Goal: Check status: Check status

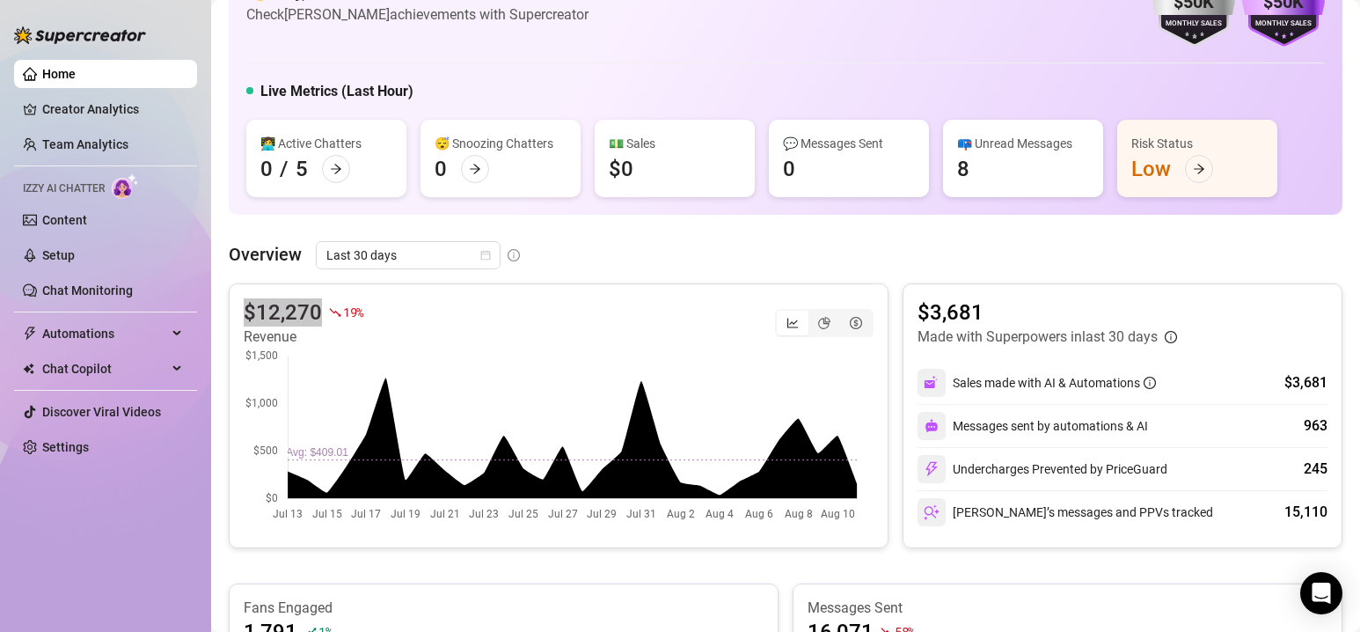
scroll to position [88, 0]
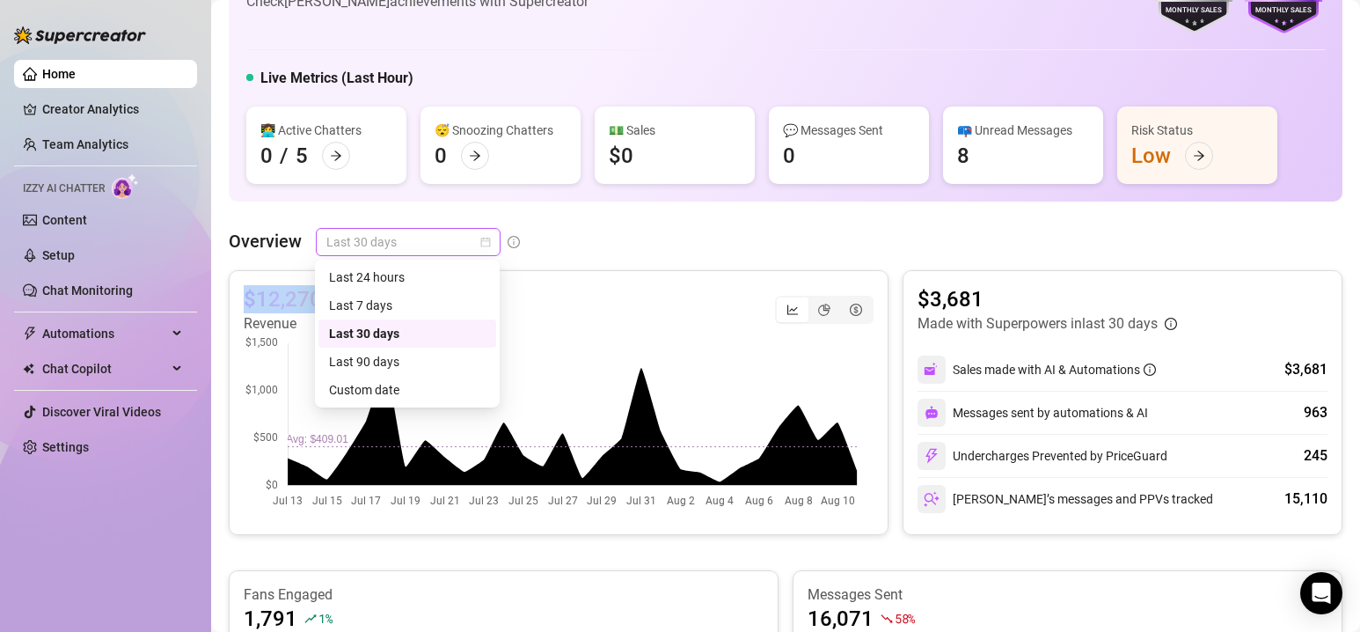
click at [465, 237] on span "Last 30 days" at bounding box center [408, 242] width 164 height 26
click at [428, 381] on div "Custom date" at bounding box center [407, 389] width 157 height 19
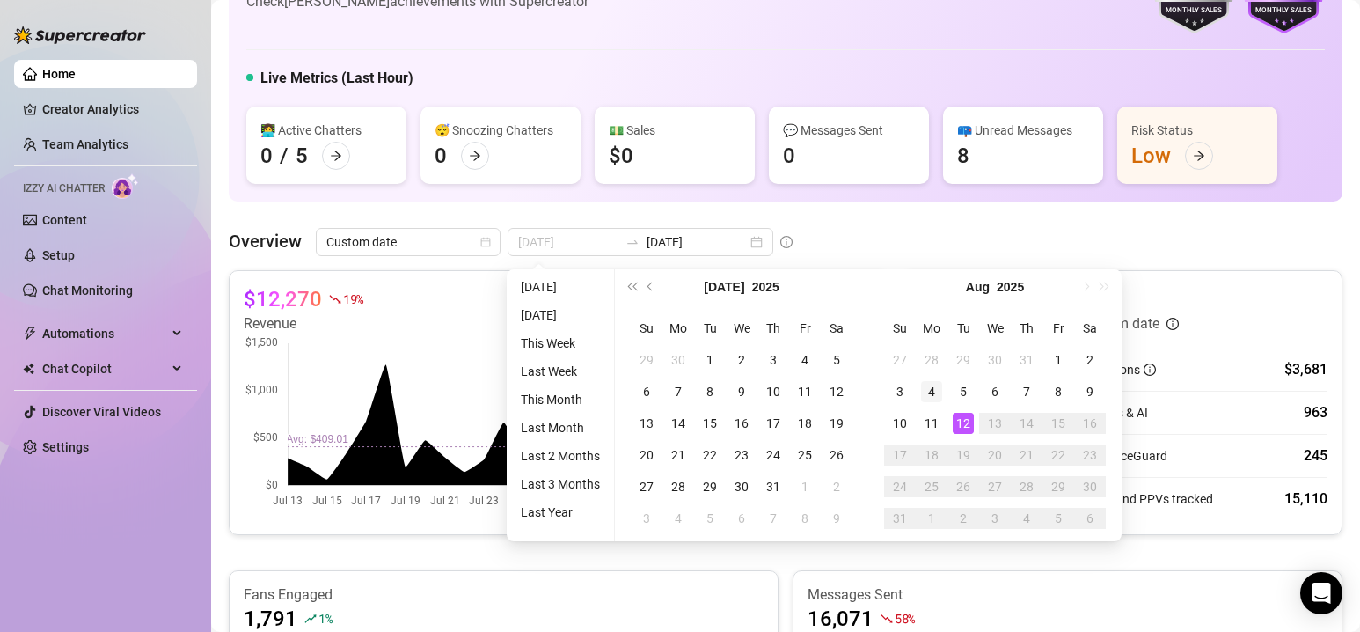
type input "[DATE]"
click at [938, 394] on div "4" at bounding box center [931, 391] width 21 height 21
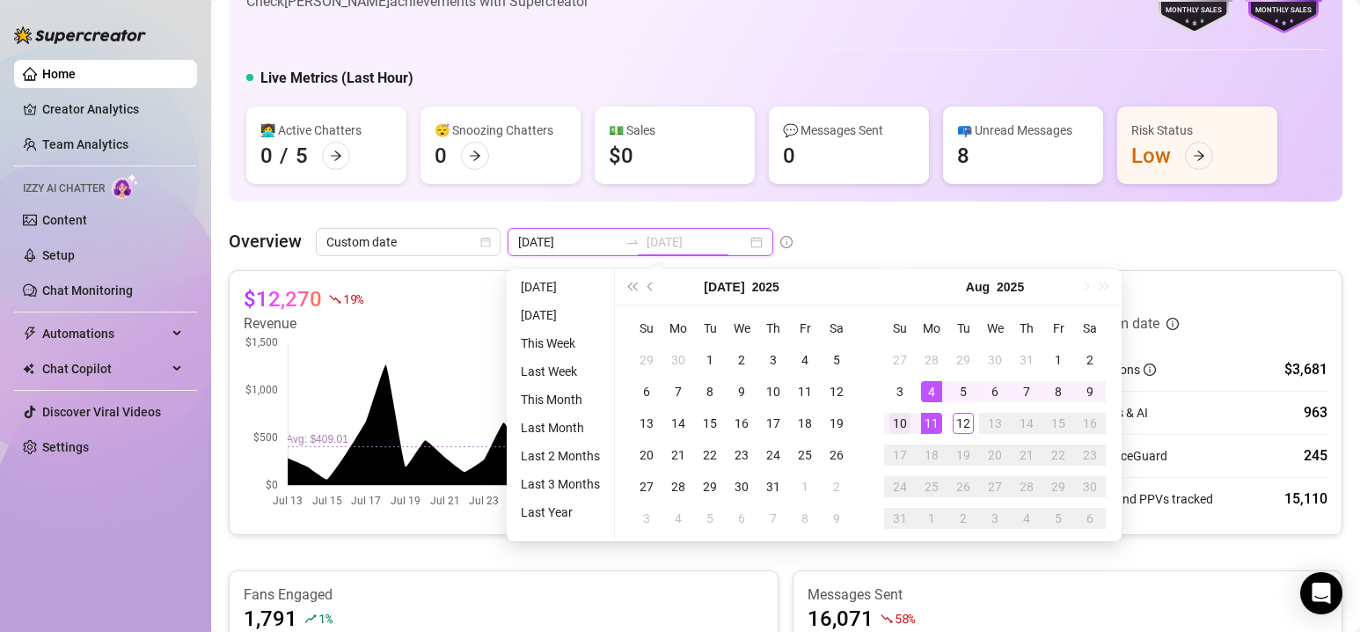
type input "[DATE]"
click at [909, 418] on div "10" at bounding box center [900, 423] width 21 height 21
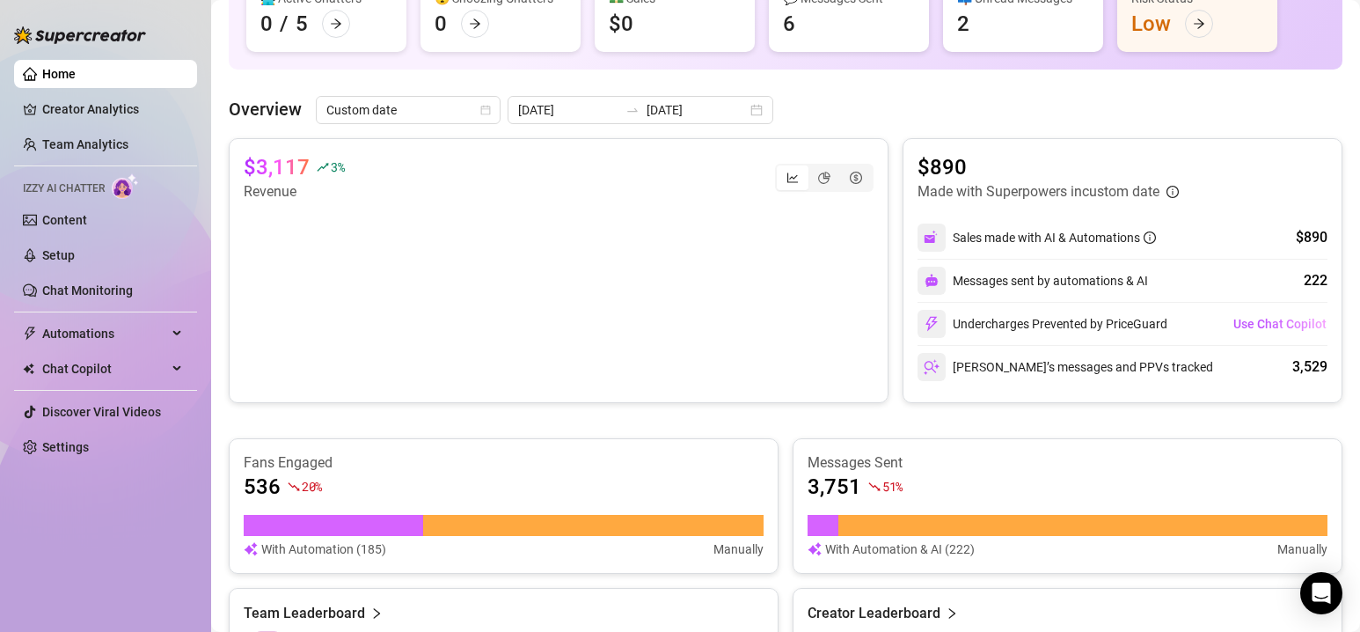
scroll to position [264, 0]
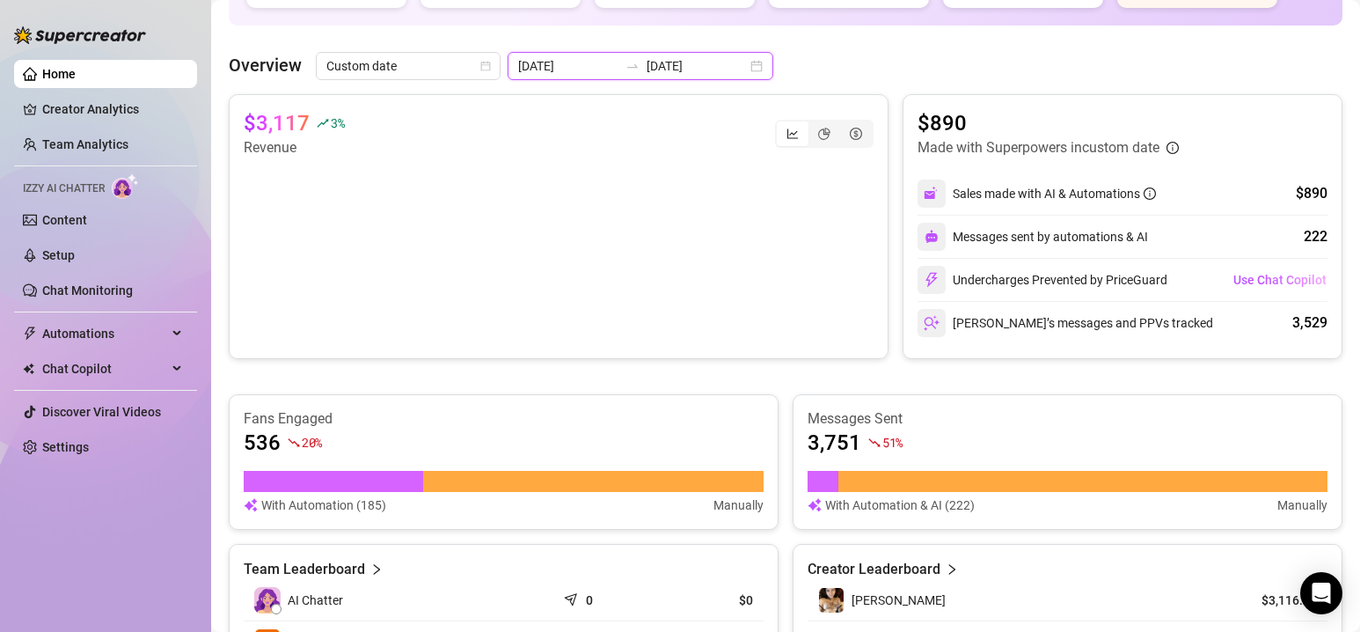
click at [585, 68] on input "[DATE]" at bounding box center [568, 65] width 100 height 19
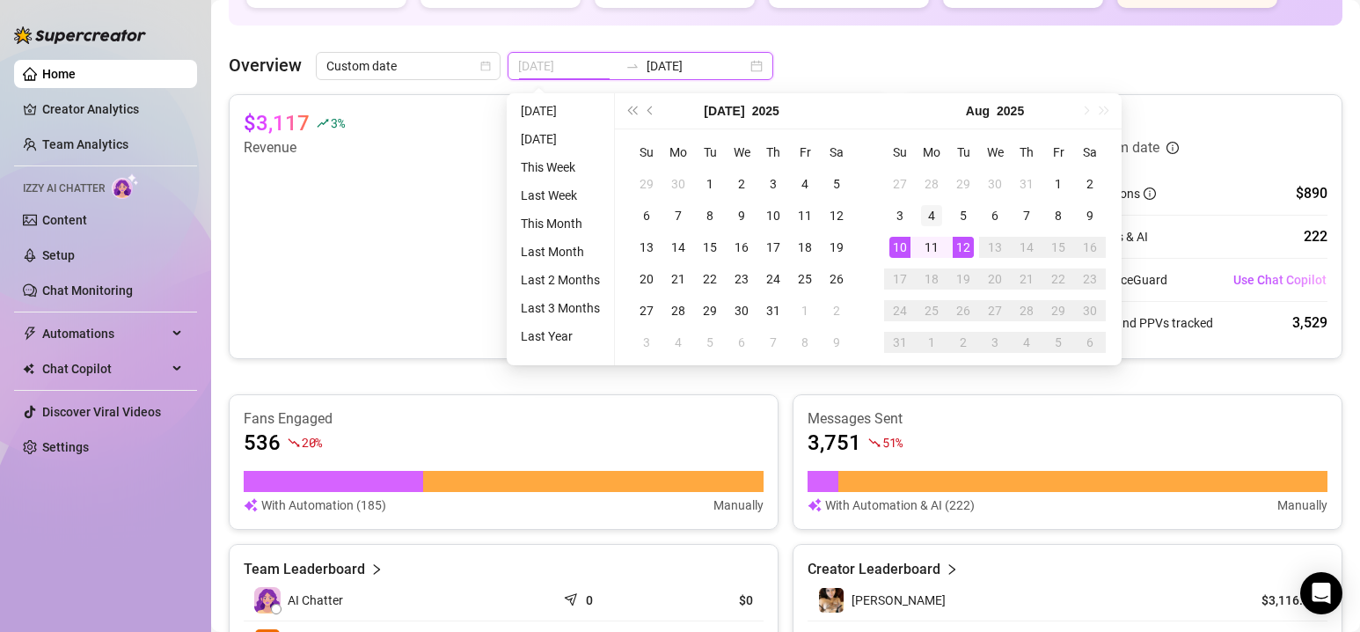
type input "[DATE]"
click at [932, 212] on div "4" at bounding box center [931, 215] width 21 height 21
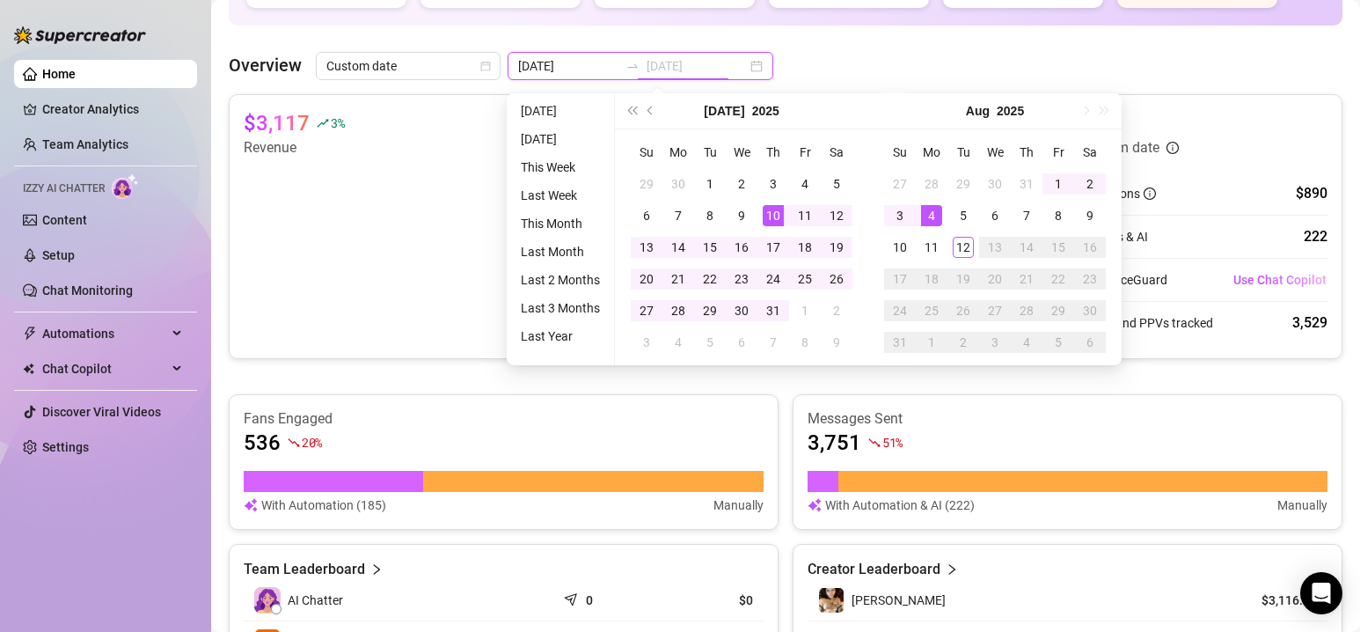
type input "[DATE]"
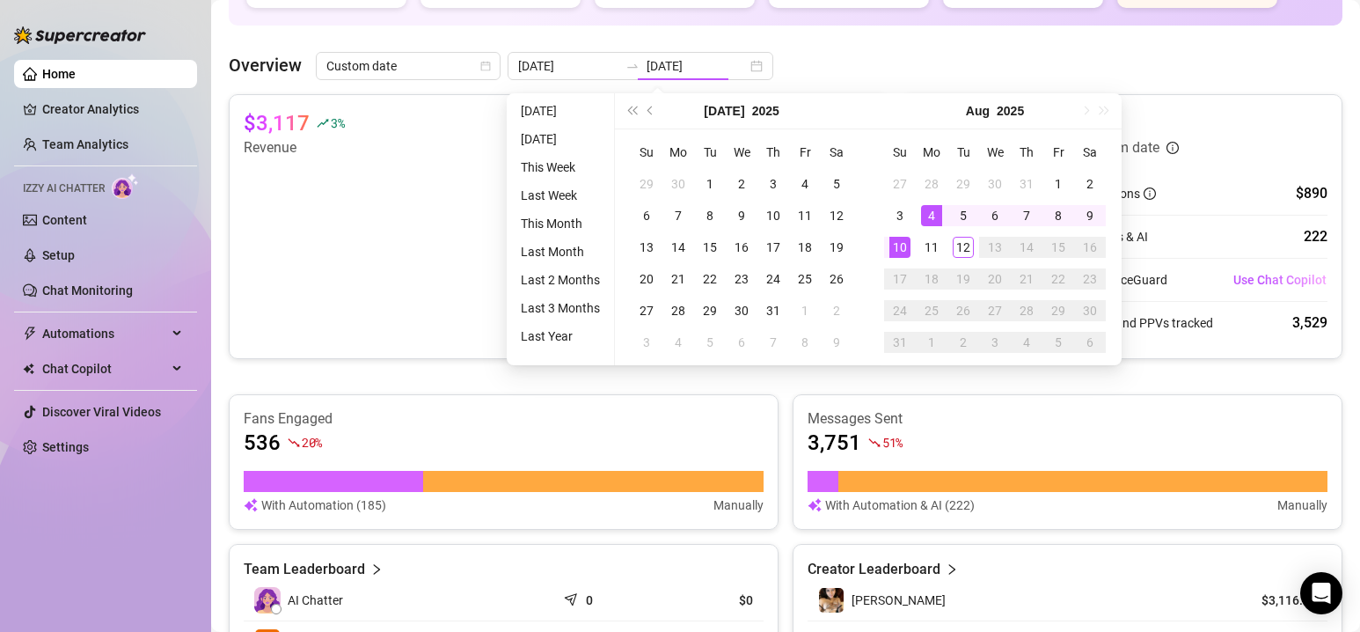
click at [631, 440] on div "536 20 %" at bounding box center [504, 443] width 520 height 28
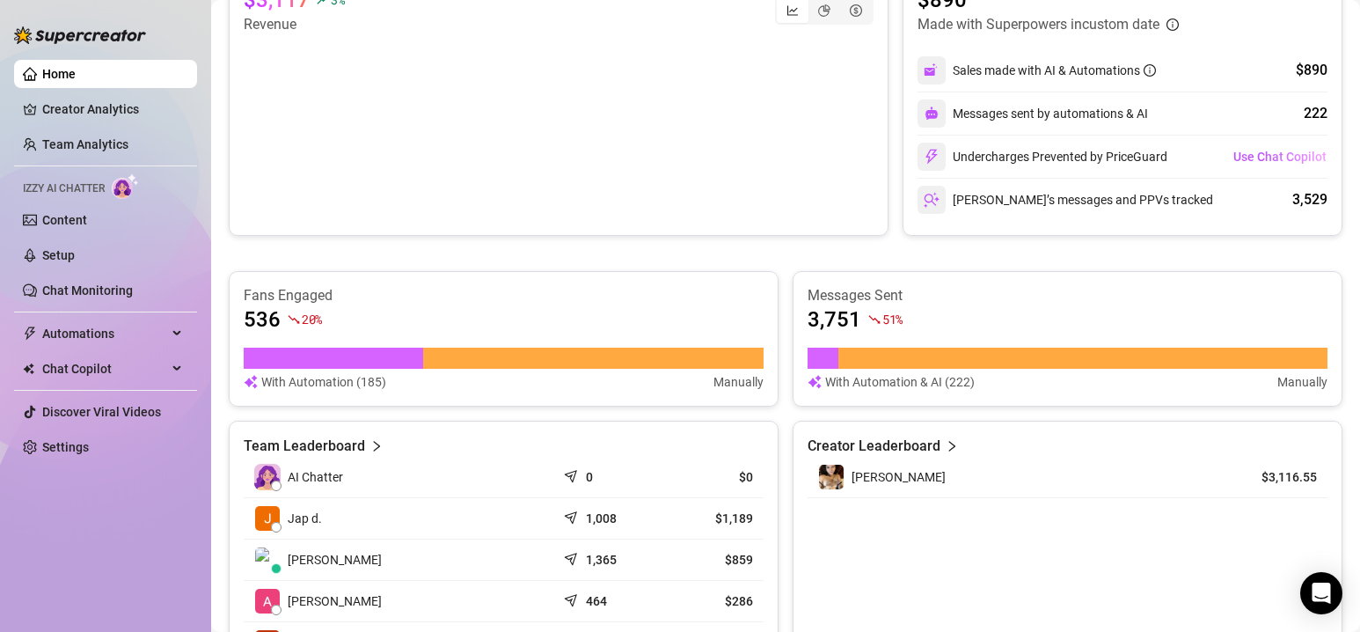
scroll to position [616, 0]
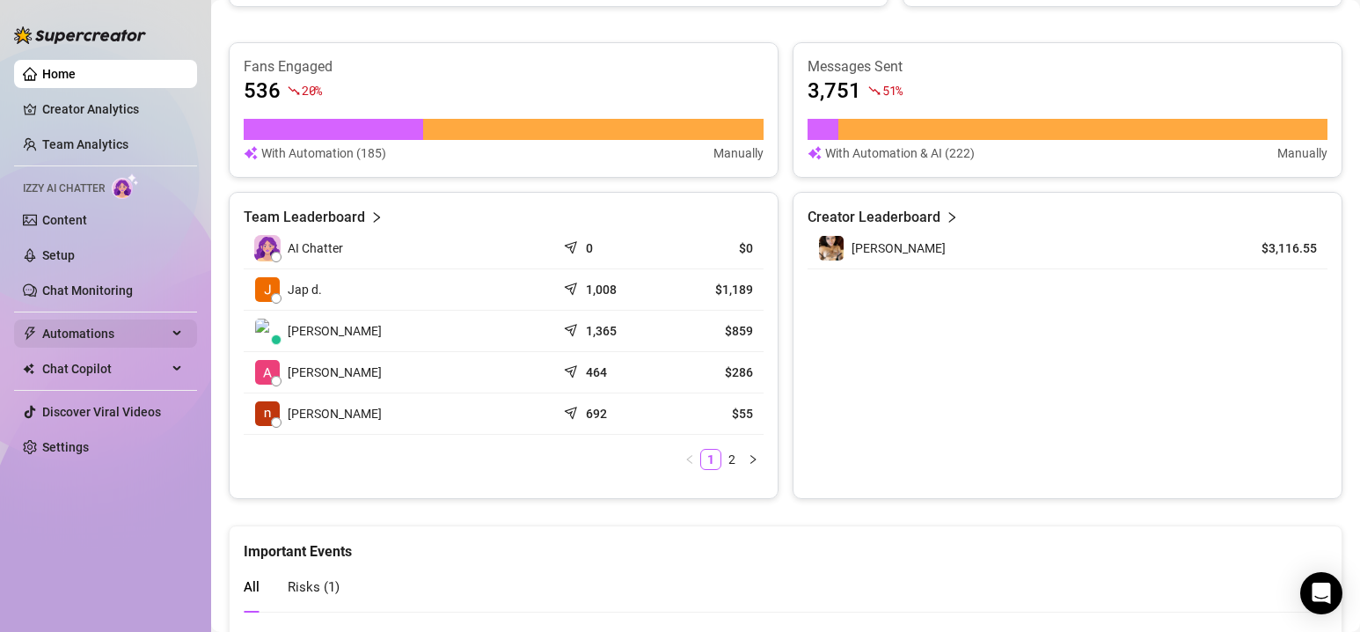
click at [122, 341] on span "Automations" at bounding box center [104, 333] width 125 height 28
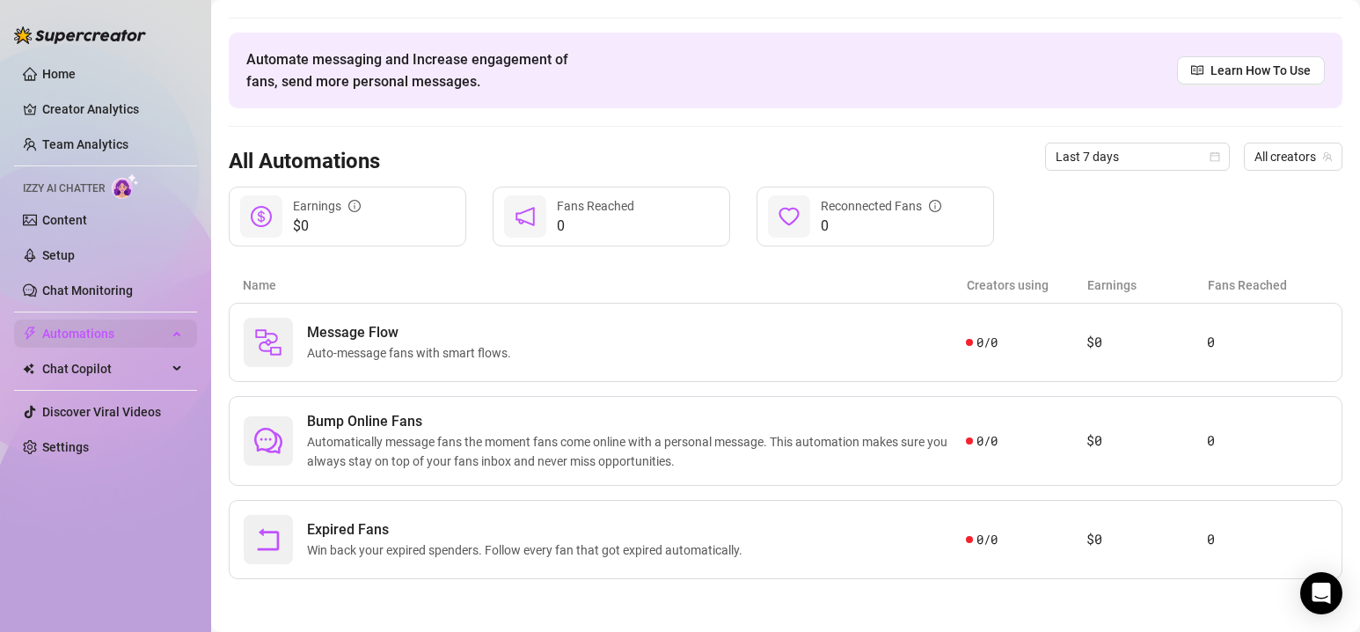
scroll to position [41, 0]
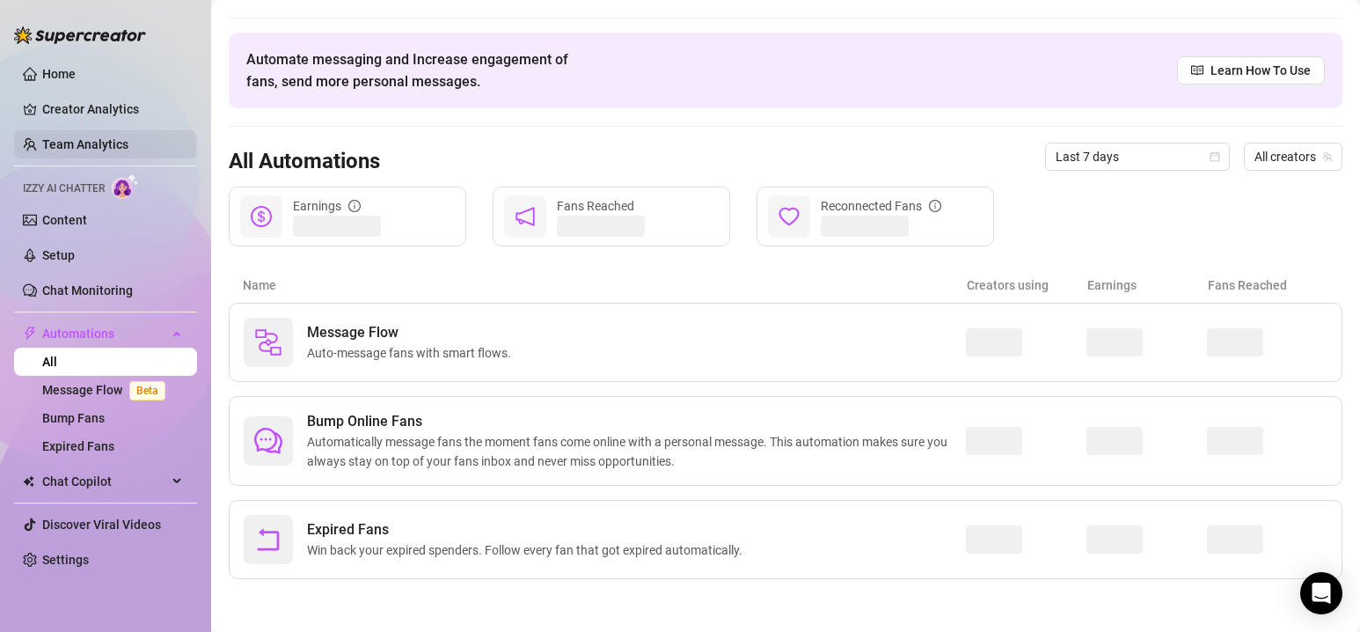
click at [75, 138] on link "Team Analytics" at bounding box center [85, 144] width 86 height 14
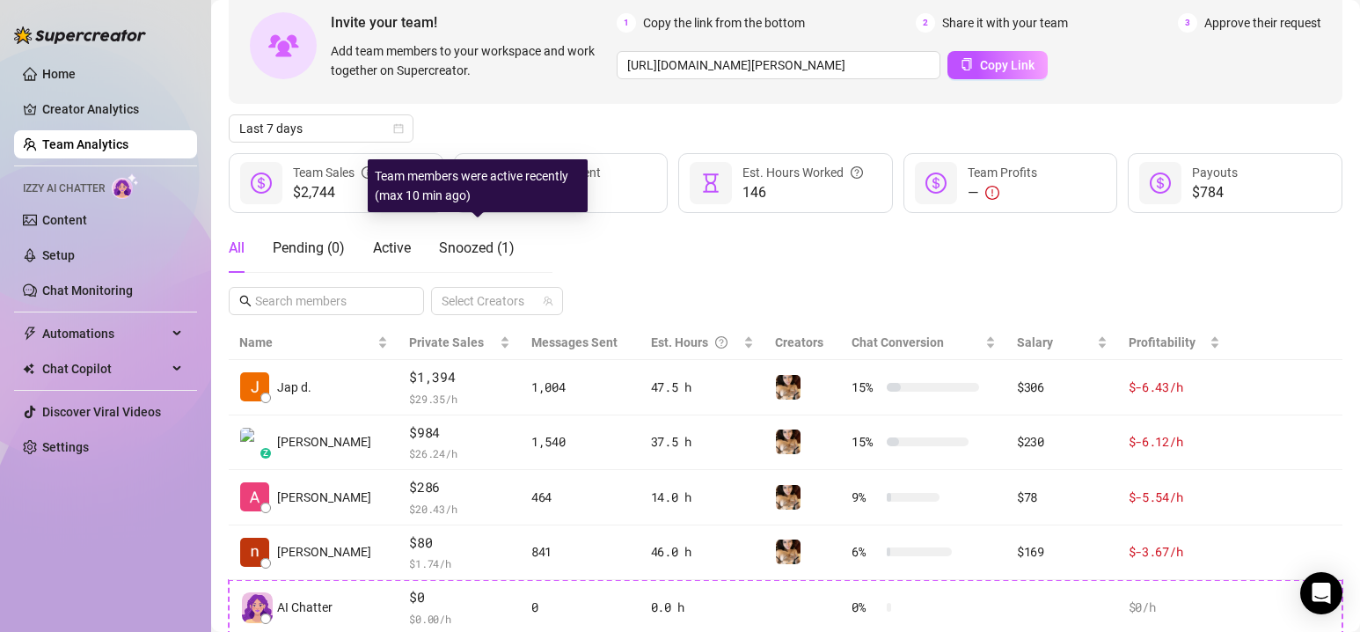
scroll to position [29, 0]
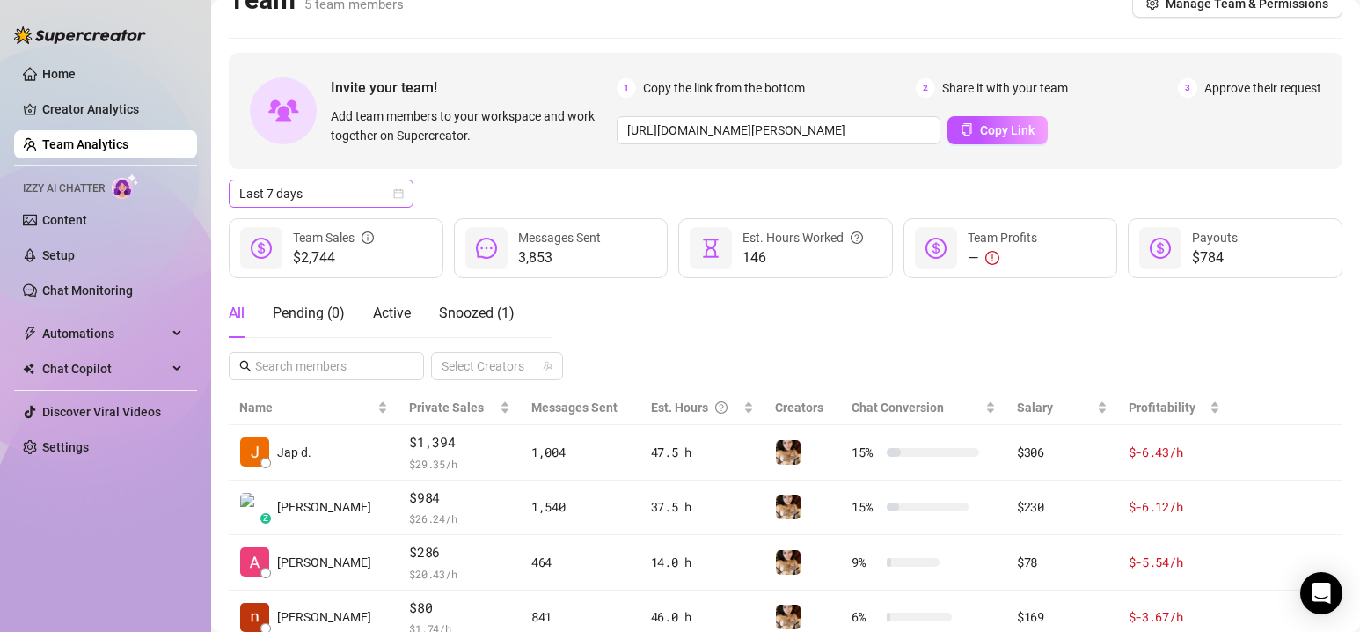
click at [397, 184] on span "Last 7 days" at bounding box center [321, 193] width 164 height 26
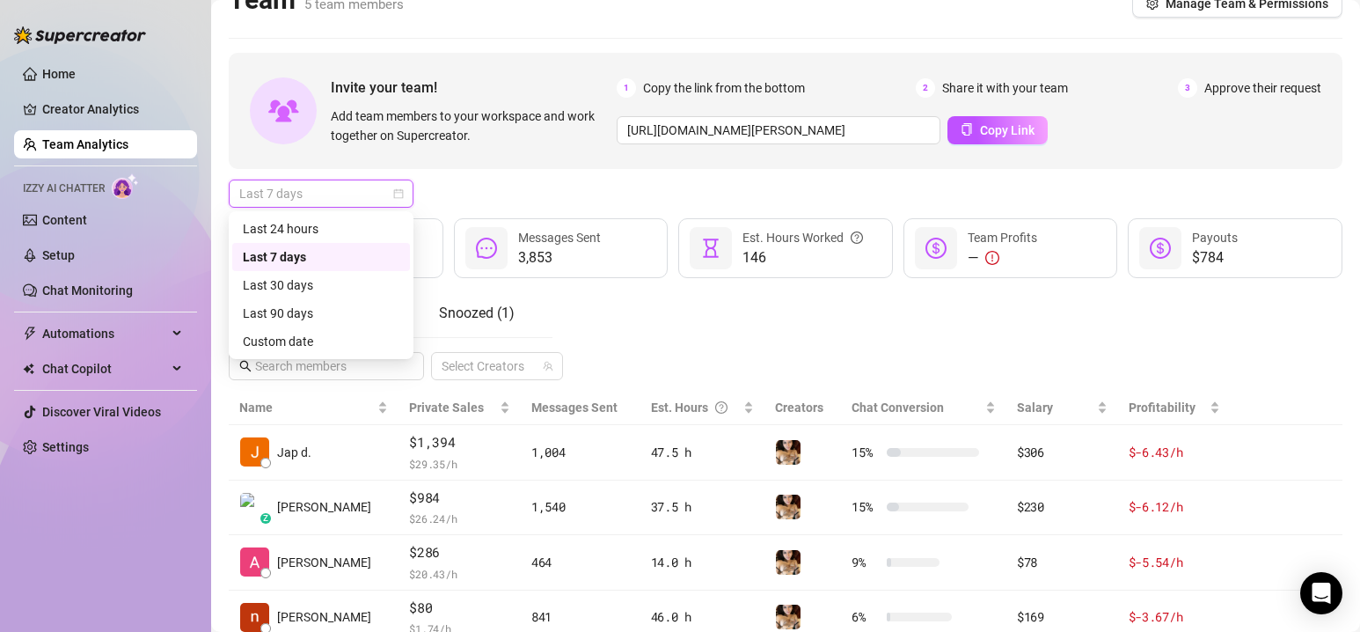
click at [393, 188] on icon "calendar" at bounding box center [398, 193] width 11 height 11
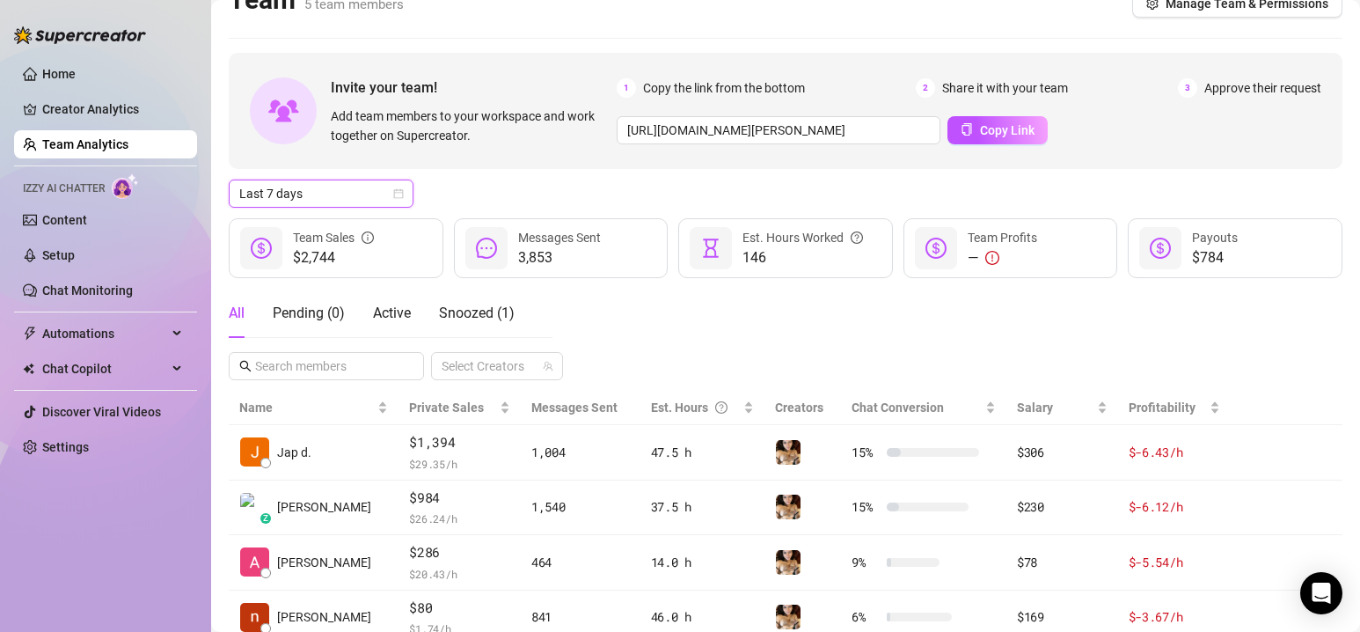
click at [393, 188] on icon "calendar" at bounding box center [398, 193] width 11 height 11
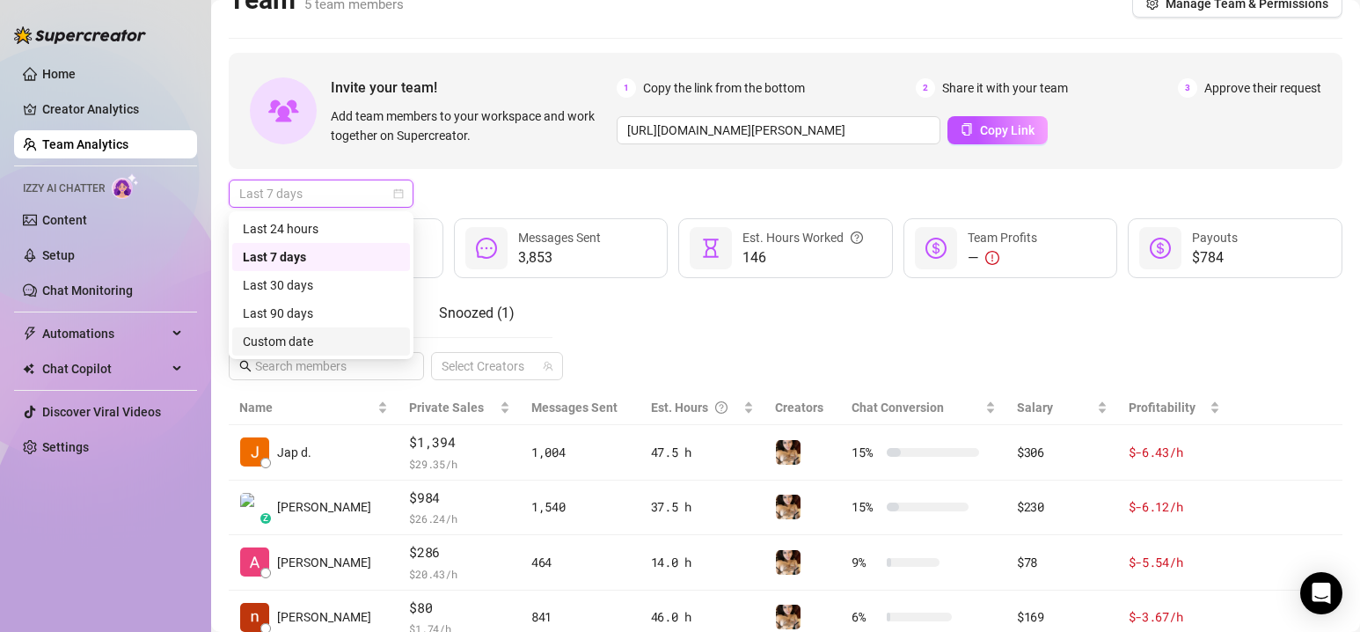
click at [343, 330] on div "Custom date" at bounding box center [321, 341] width 178 height 28
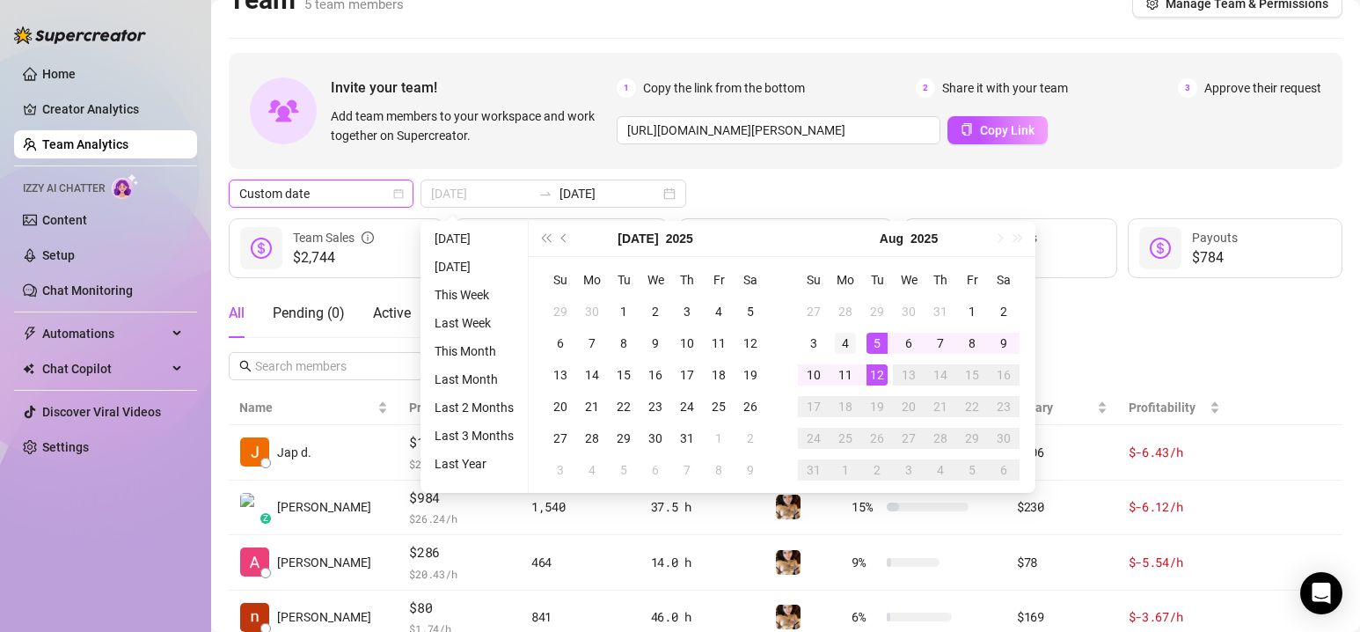
type input "[DATE]"
click at [845, 343] on div "4" at bounding box center [845, 343] width 21 height 21
type input "[DATE]"
click at [812, 378] on div "10" at bounding box center [813, 374] width 21 height 21
